Goal: Find specific page/section: Find specific page/section

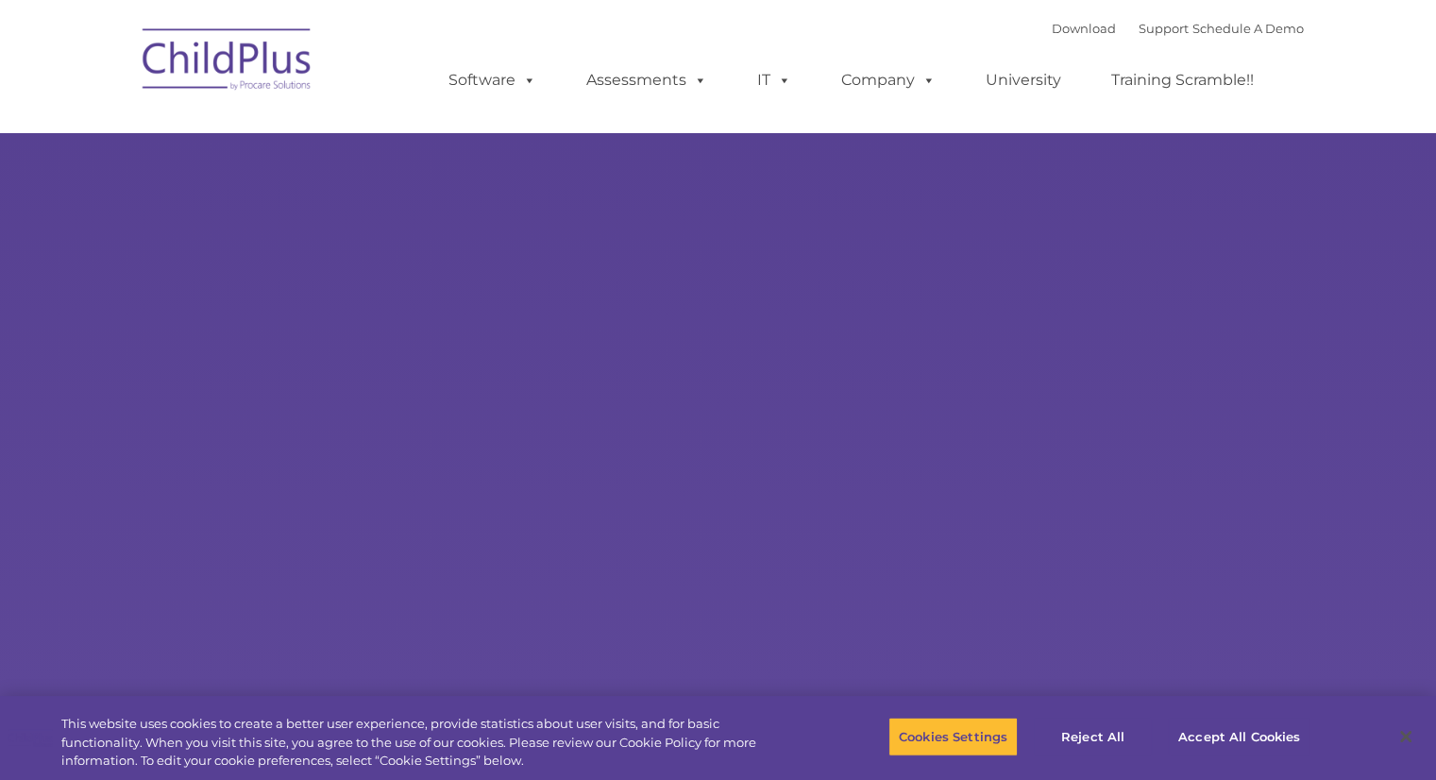
select select "MEDIUM"
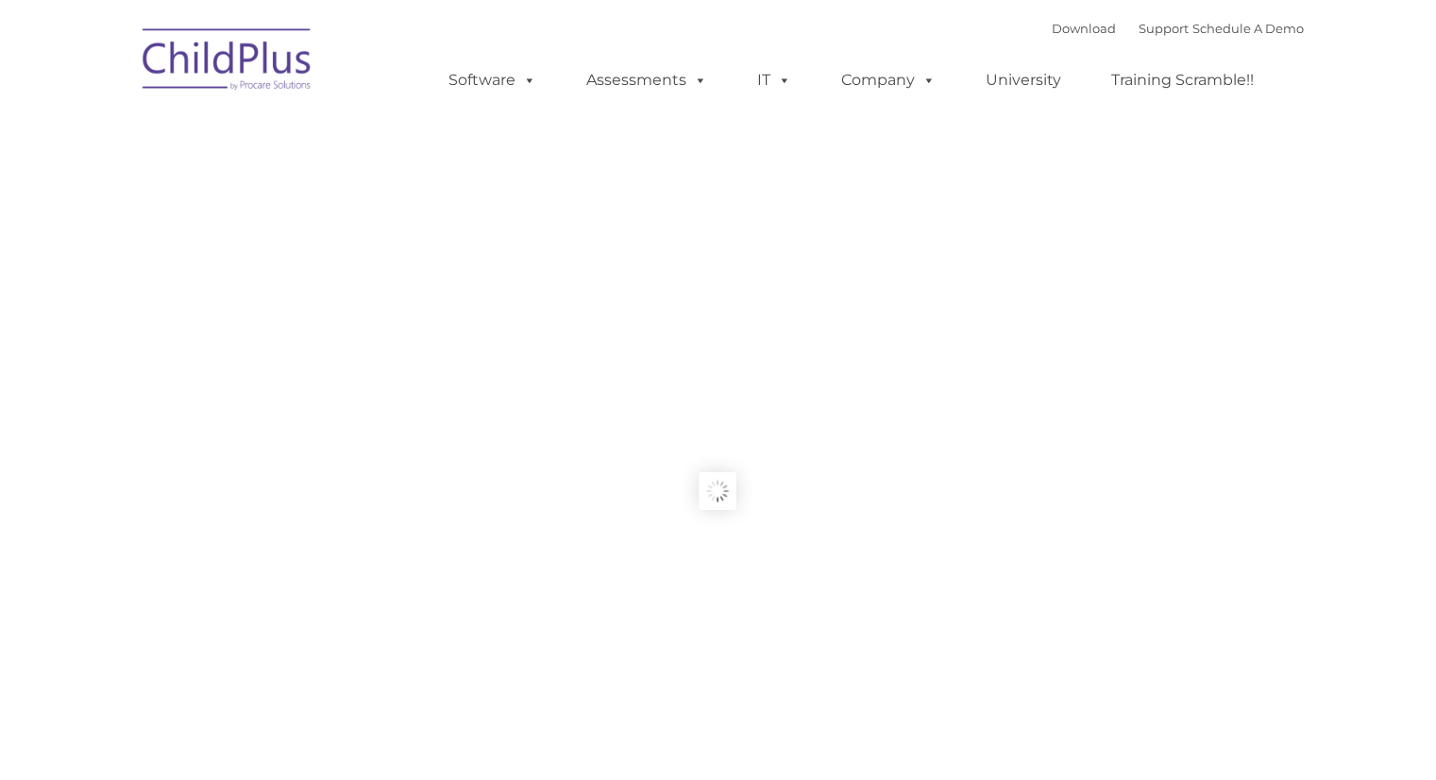
type input ""
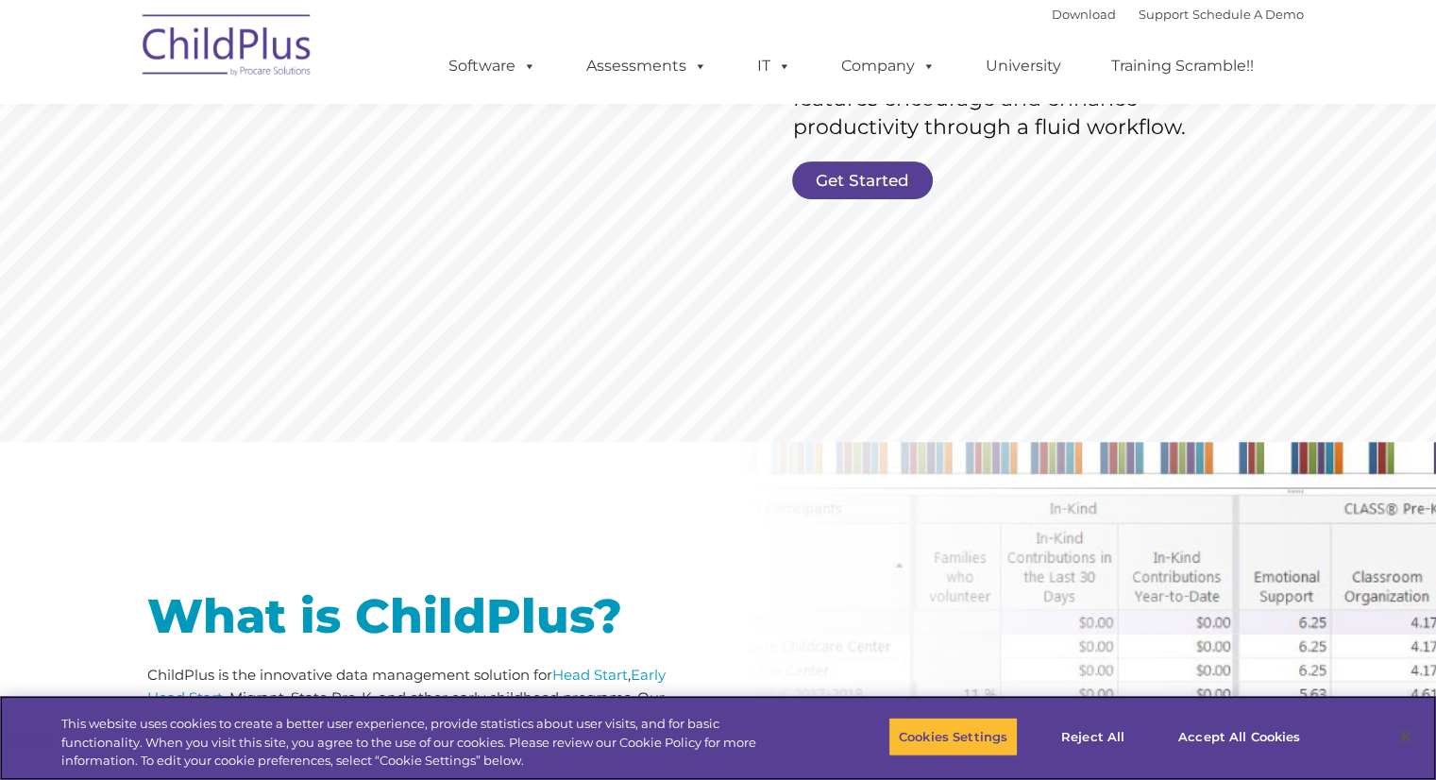
scroll to position [476, 0]
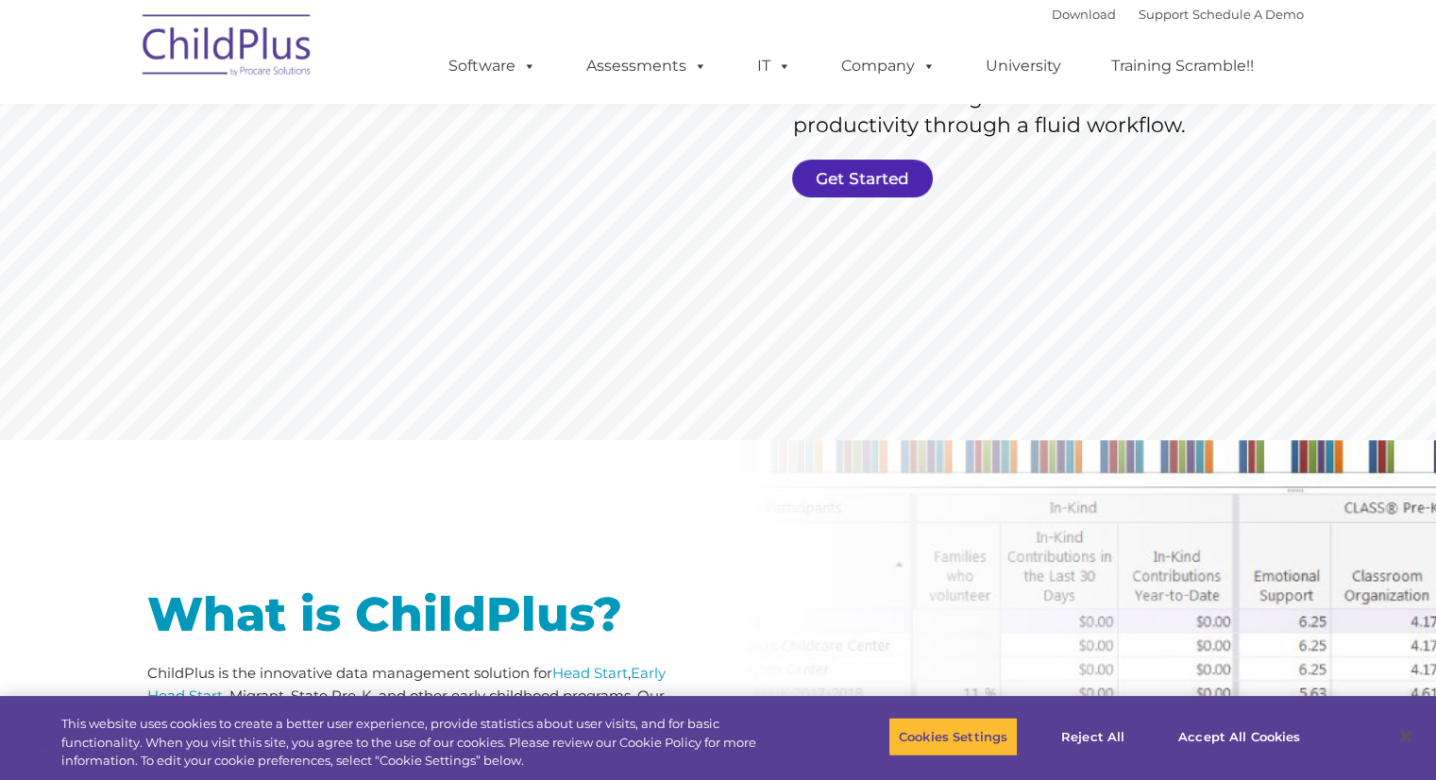
click at [868, 179] on link "Get Started" at bounding box center [862, 179] width 141 height 38
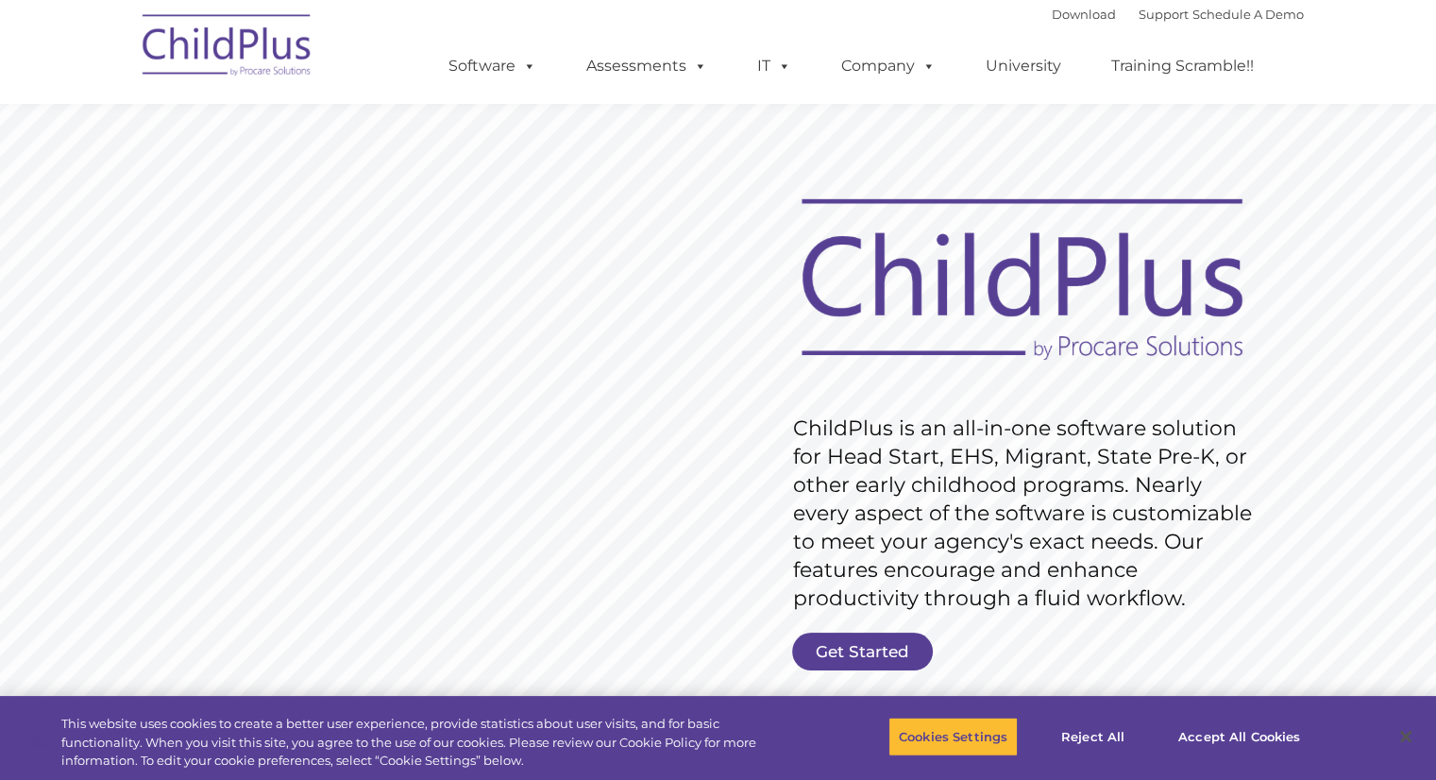
scroll to position [0, 0]
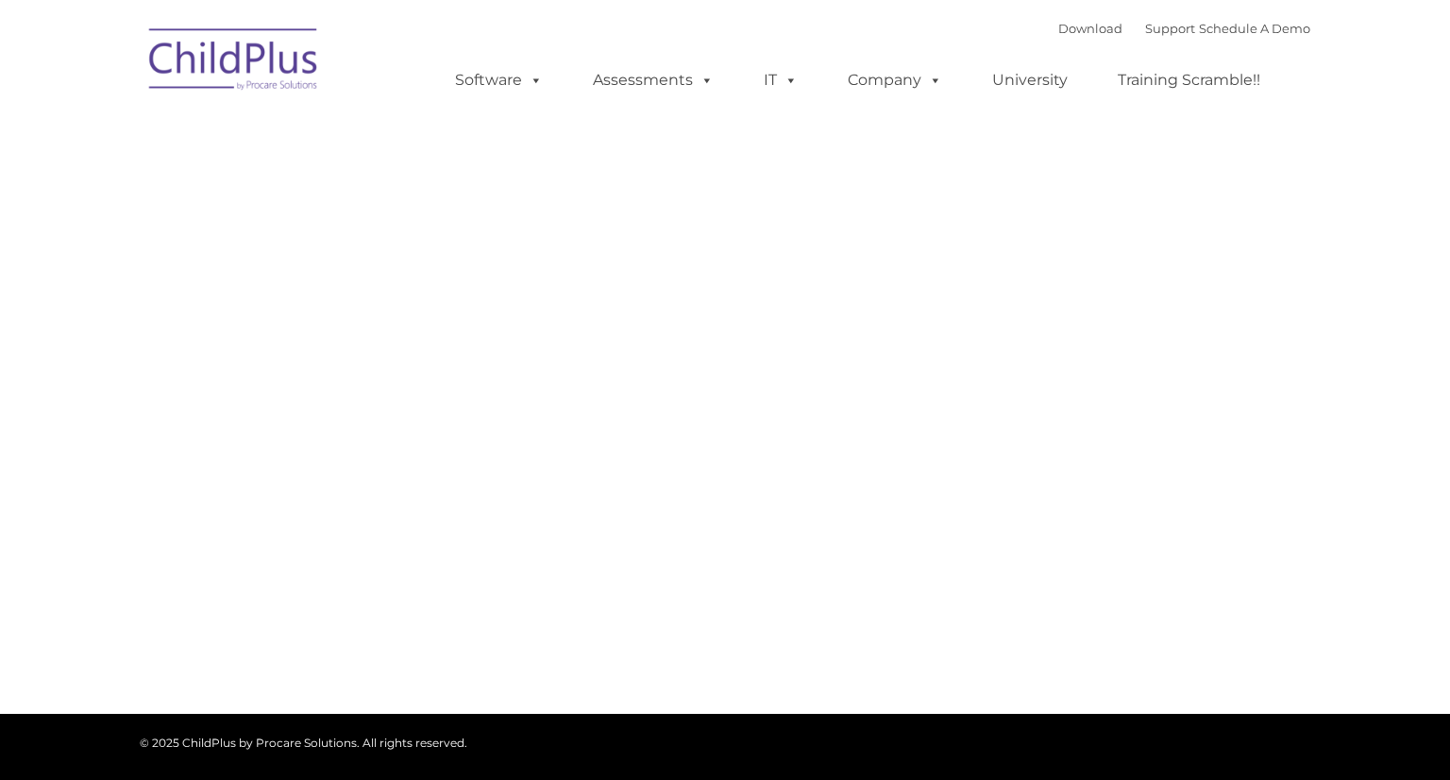
type input ""
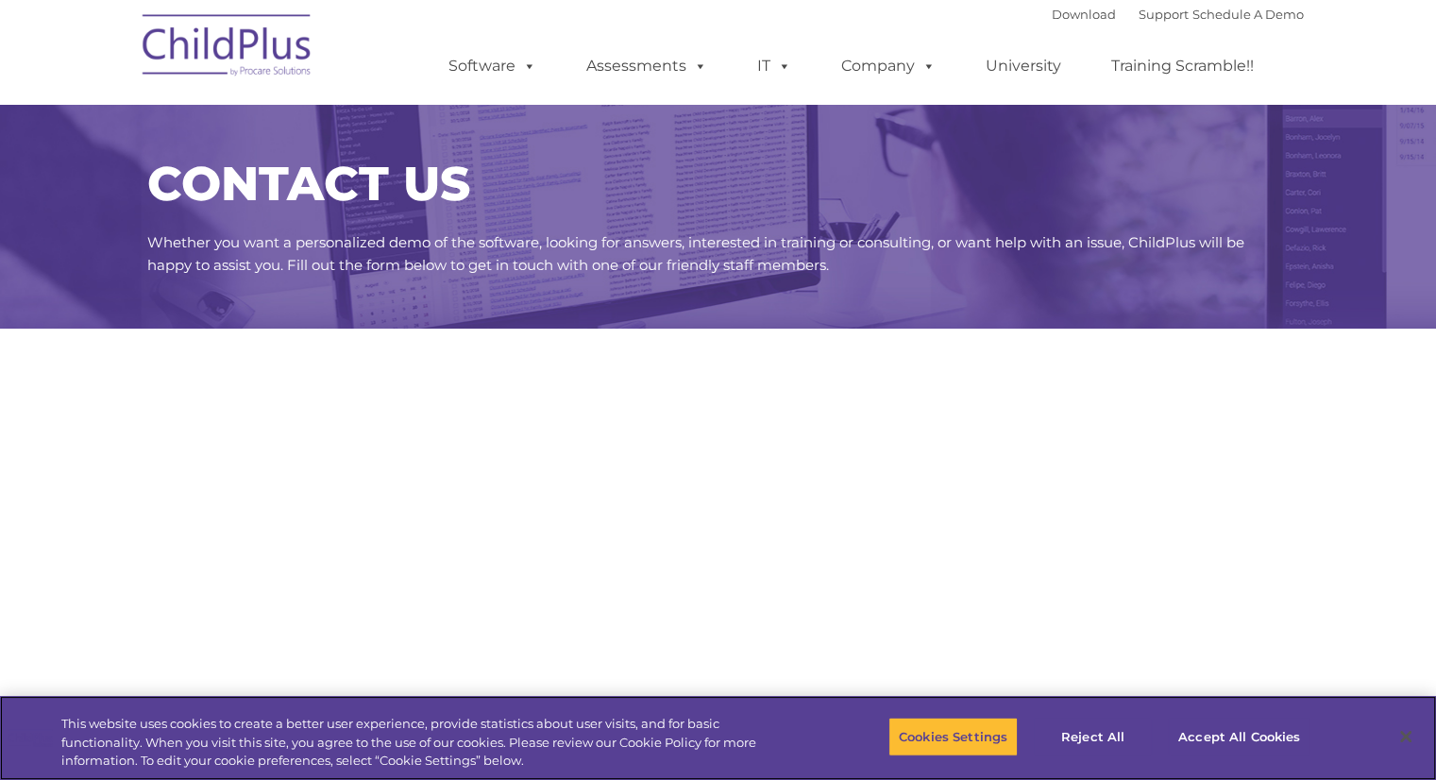
select select "MEDIUM"
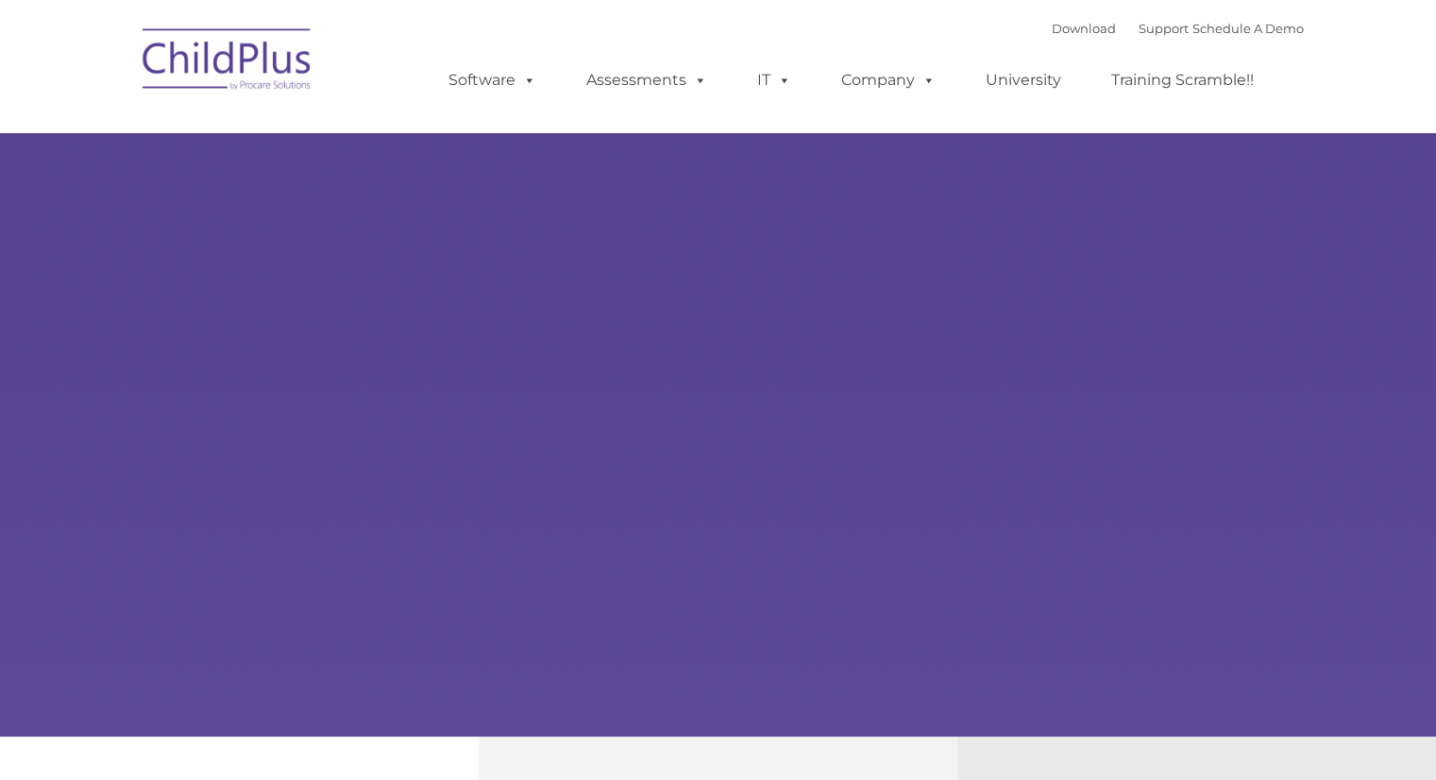
type input ""
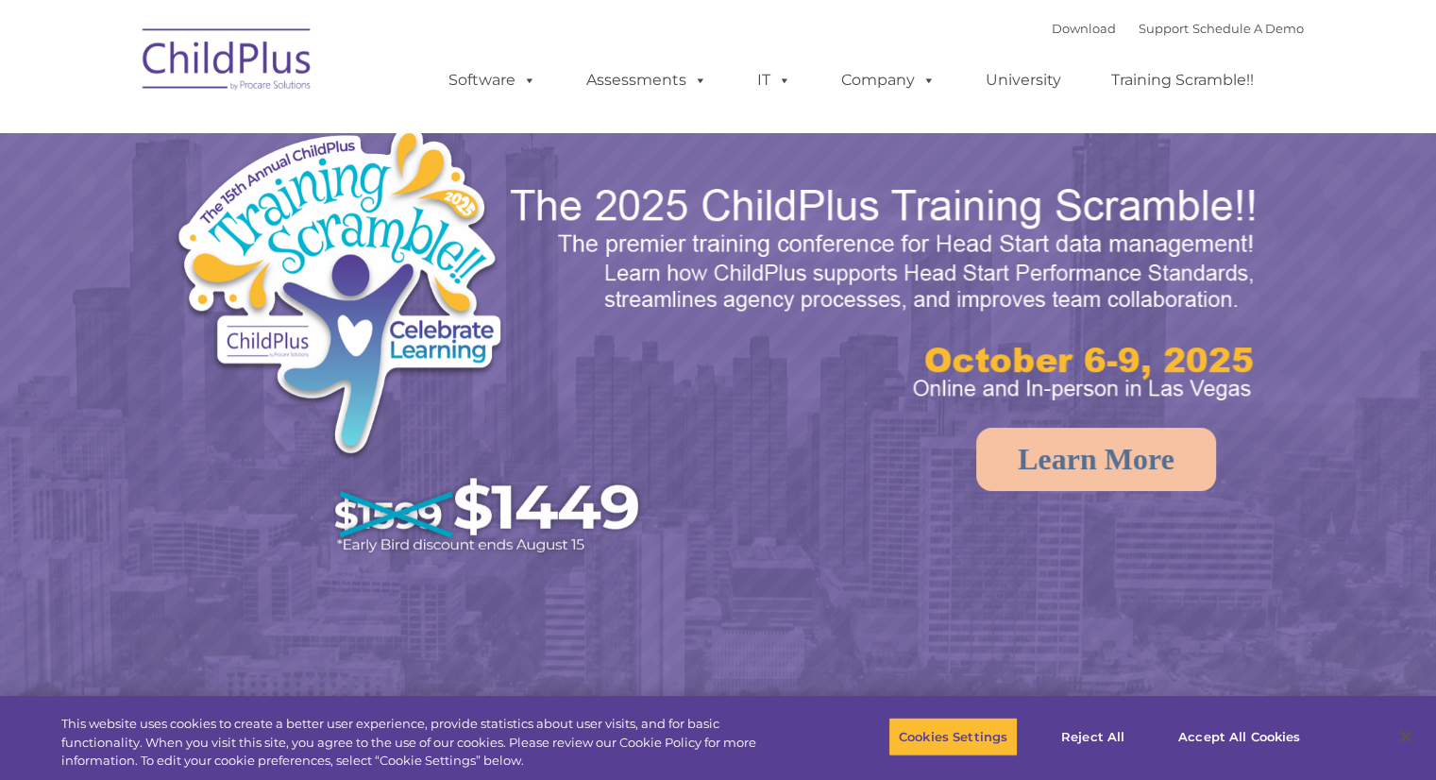
select select "MEDIUM"
